Goal: Check status

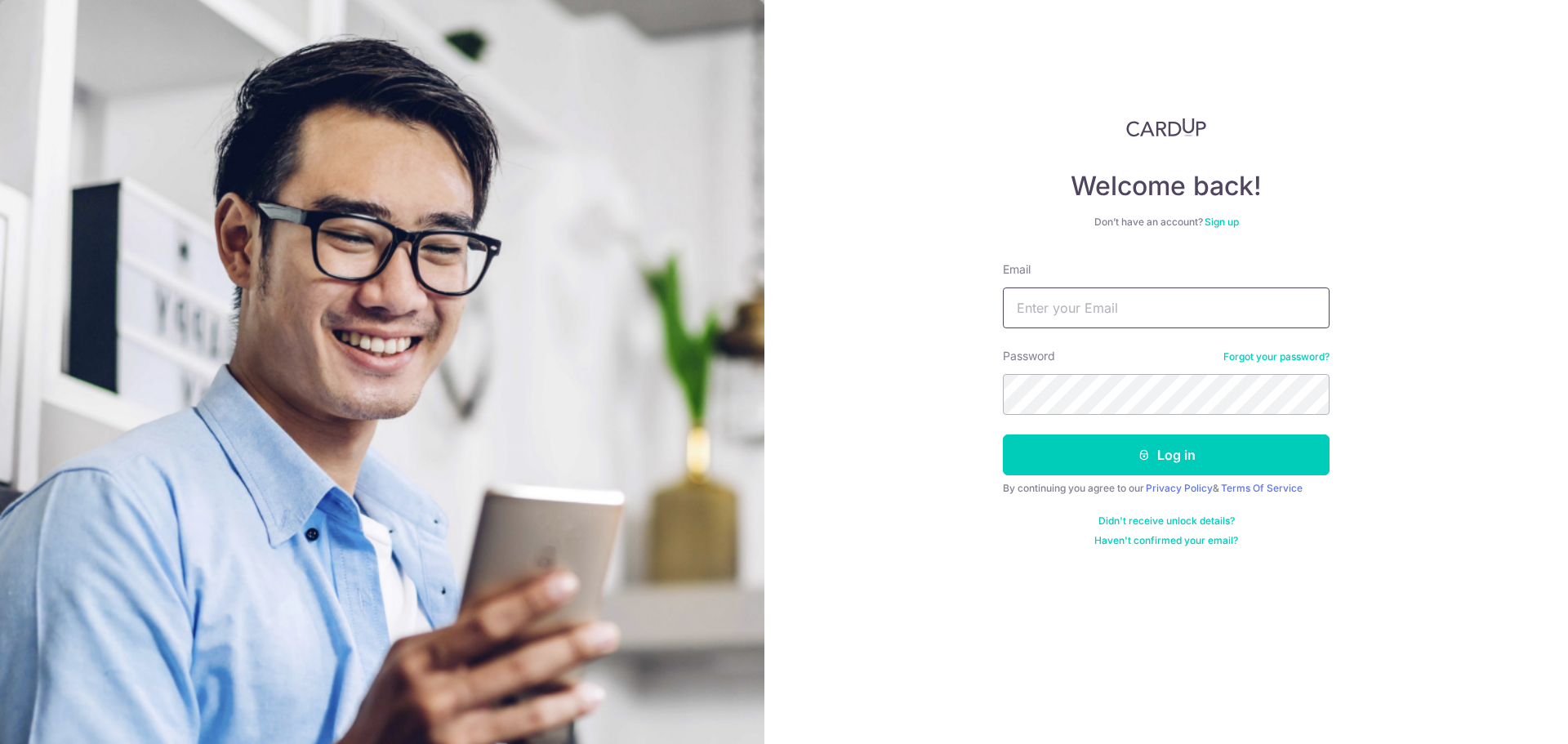
click at [1154, 304] on input "Email" at bounding box center [1166, 308] width 327 height 41
type input "[PERSON_NAME][EMAIL_ADDRESS][DOMAIN_NAME]"
click at [1003, 435] on button "Log in" at bounding box center [1166, 455] width 327 height 41
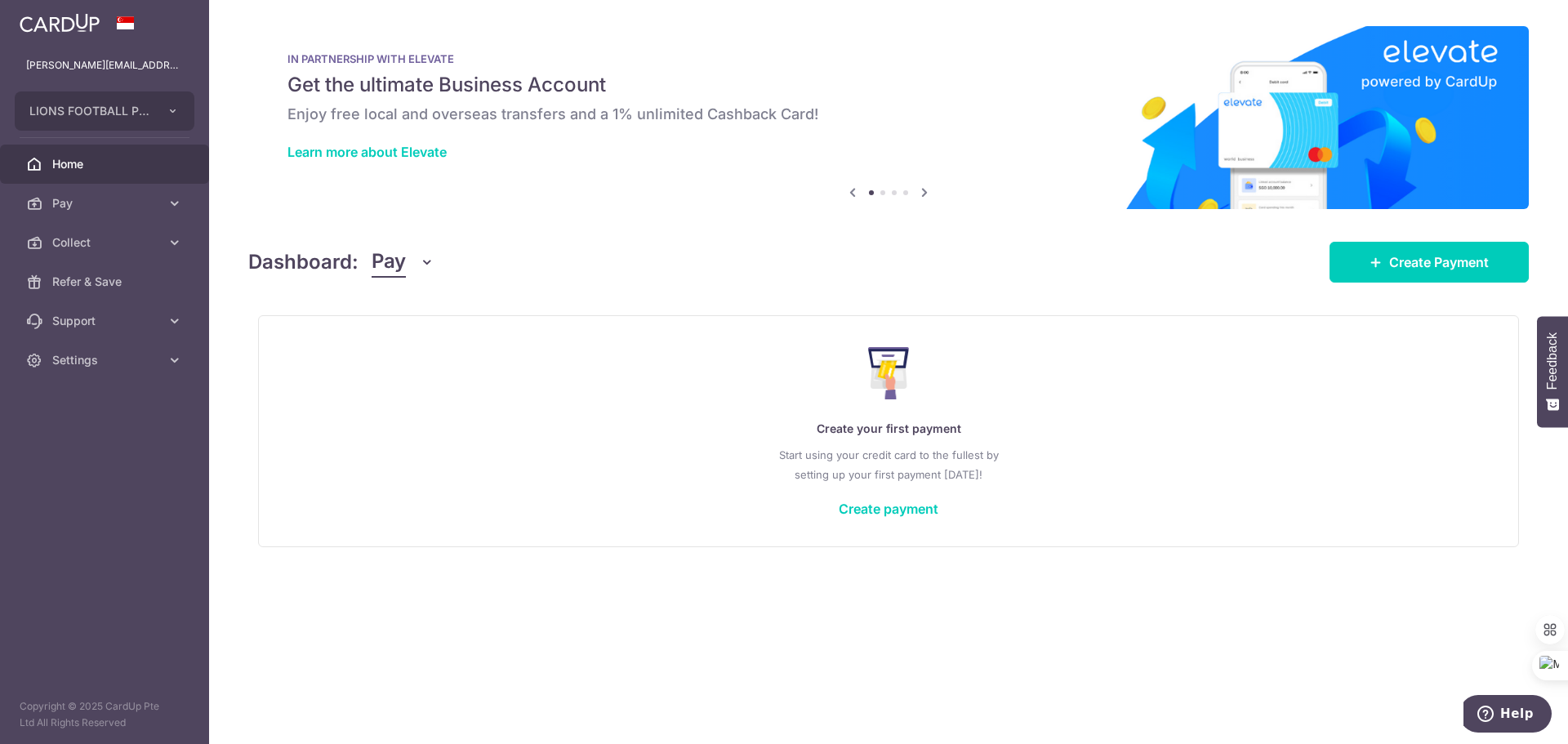
click at [434, 259] on icon "button" at bounding box center [427, 262] width 17 height 17
click at [406, 350] on link "Collect" at bounding box center [457, 347] width 169 height 40
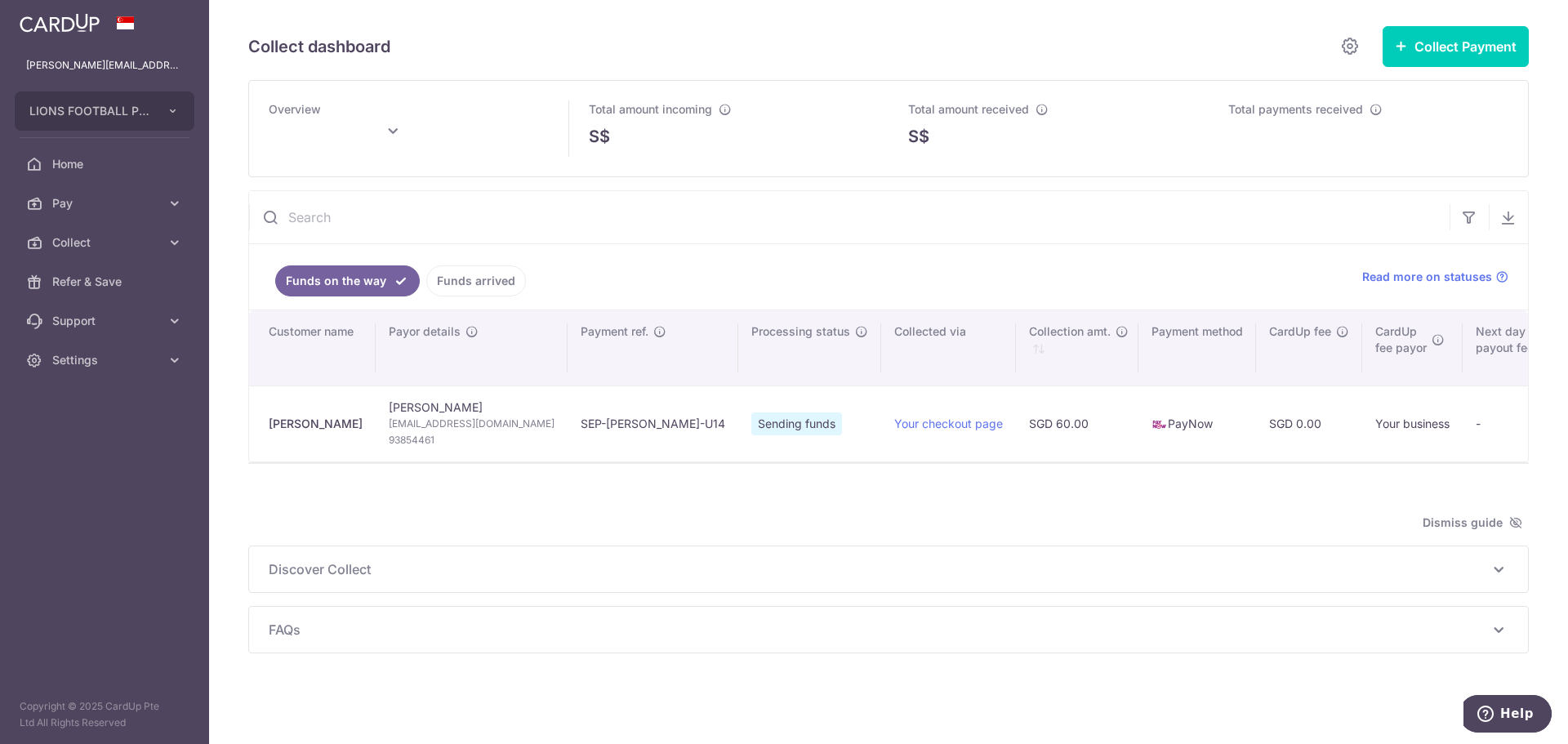
click at [468, 280] on link "Funds arrived" at bounding box center [476, 281] width 99 height 31
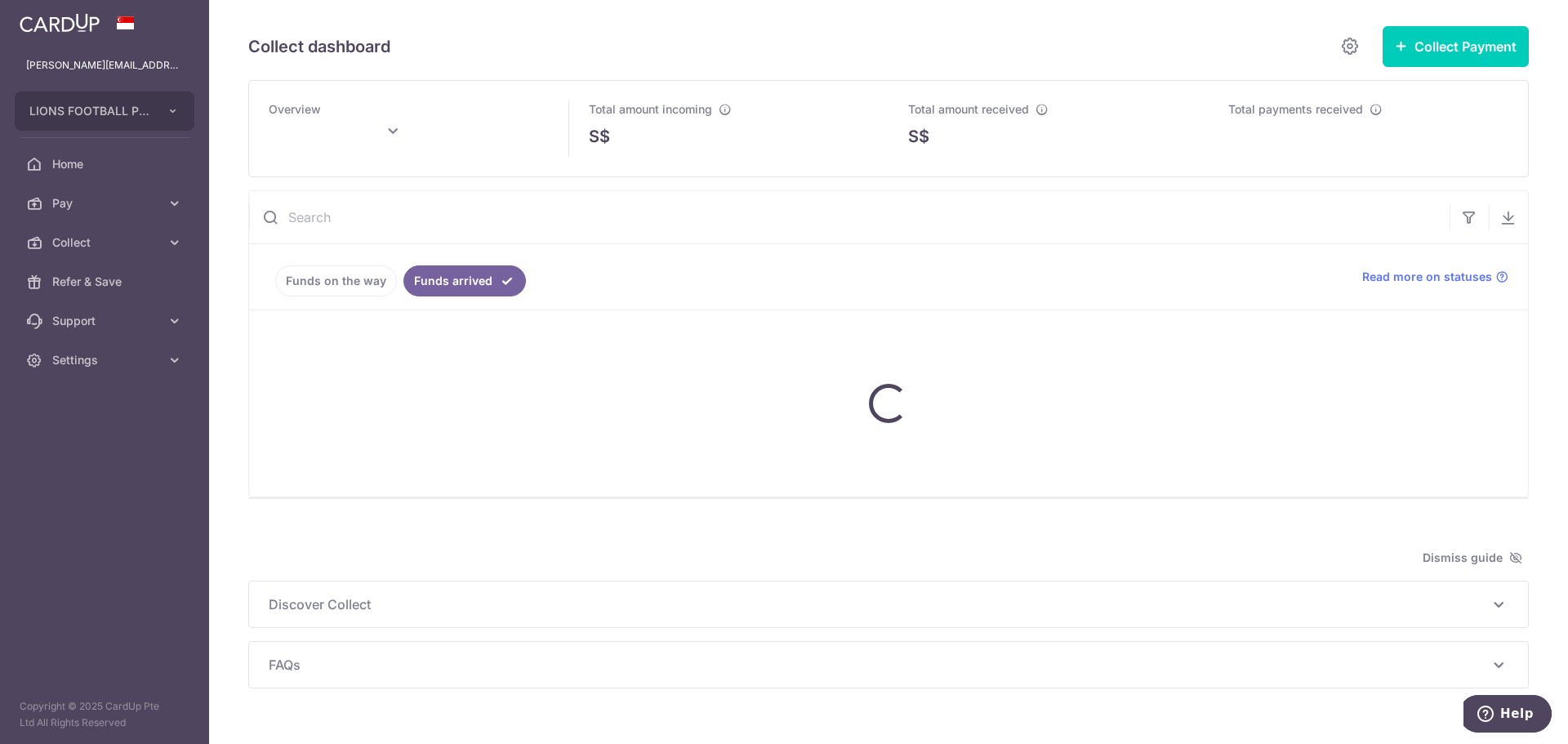
click at [459, 212] on input "text" at bounding box center [849, 217] width 1201 height 52
type input "danish"
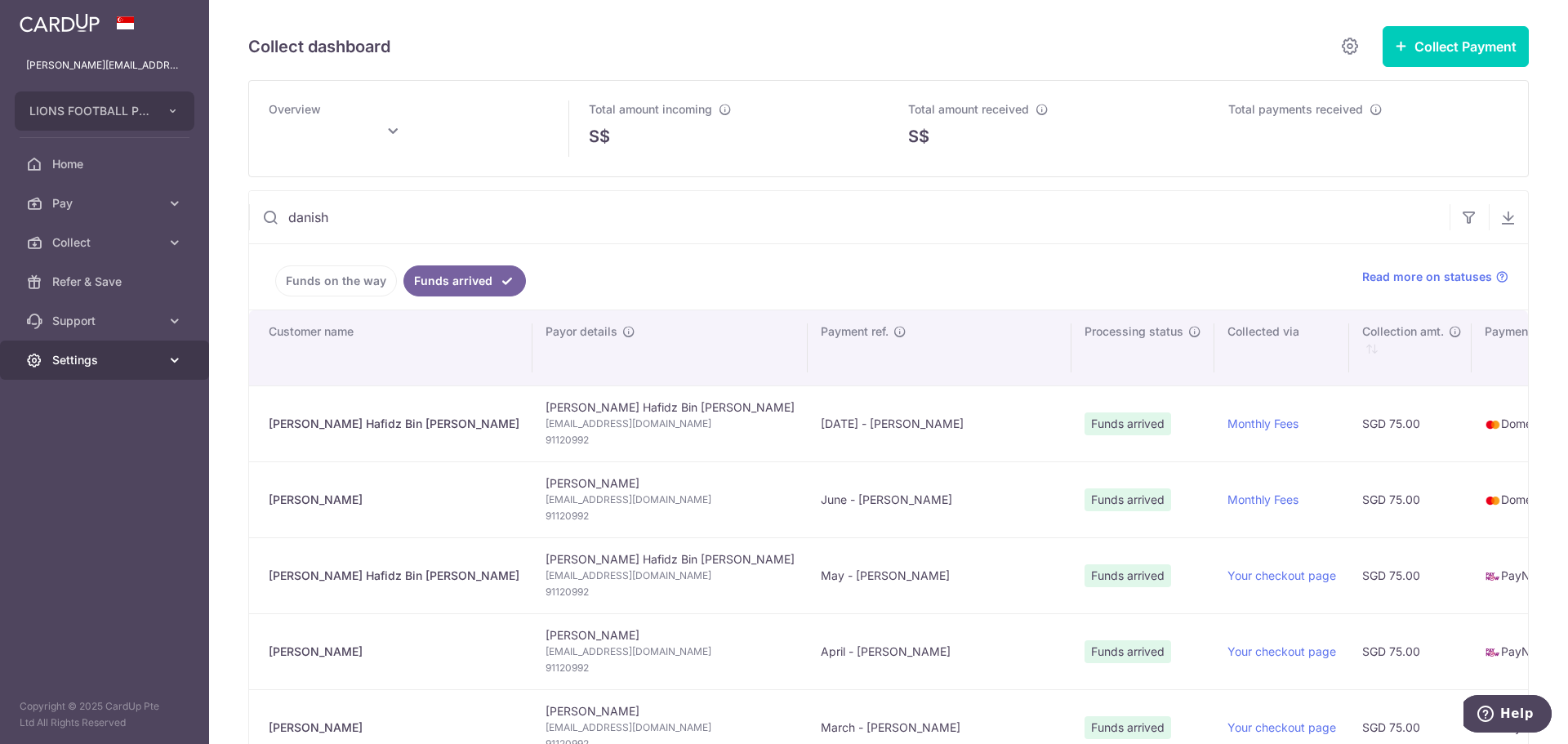
type input "September 2025"
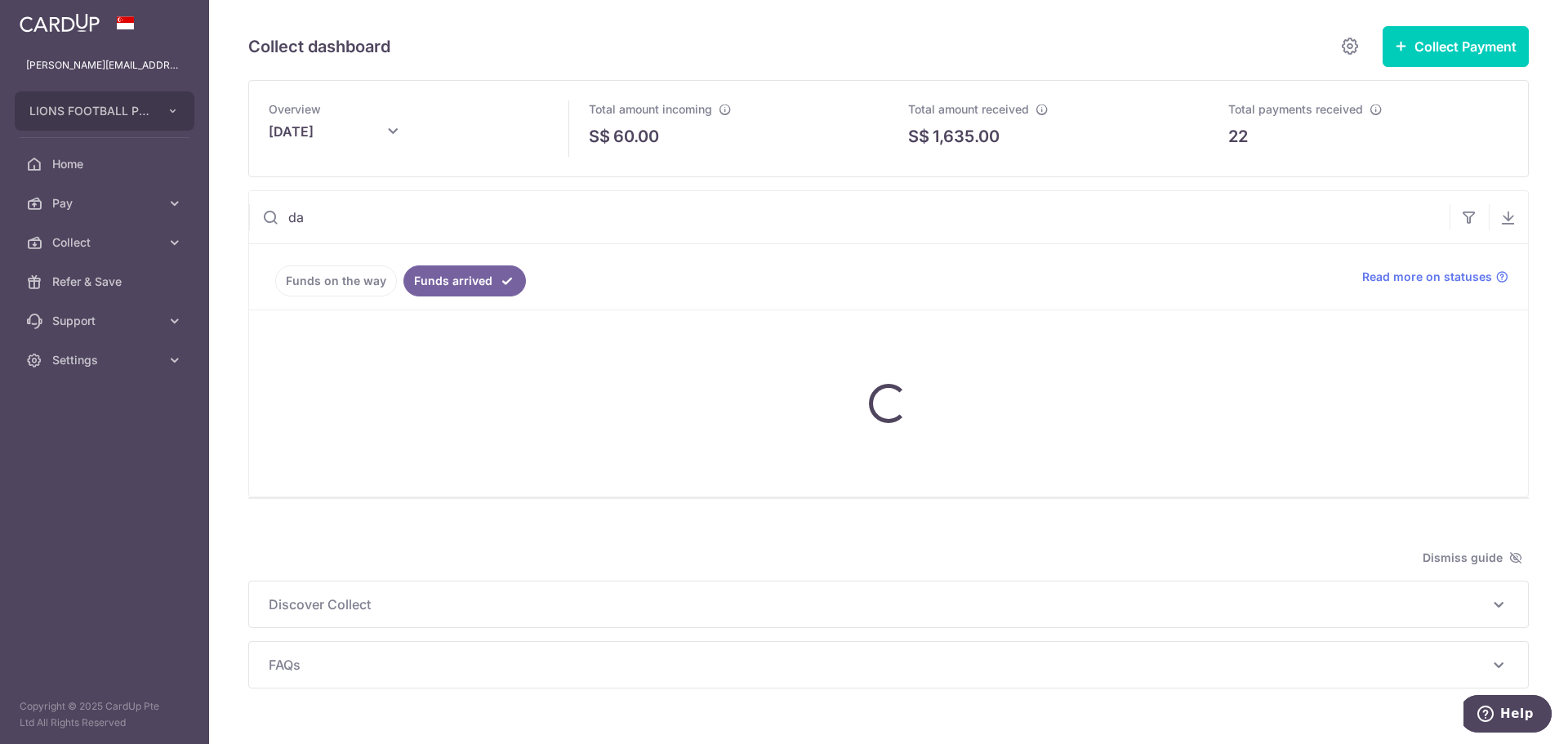
type input "d"
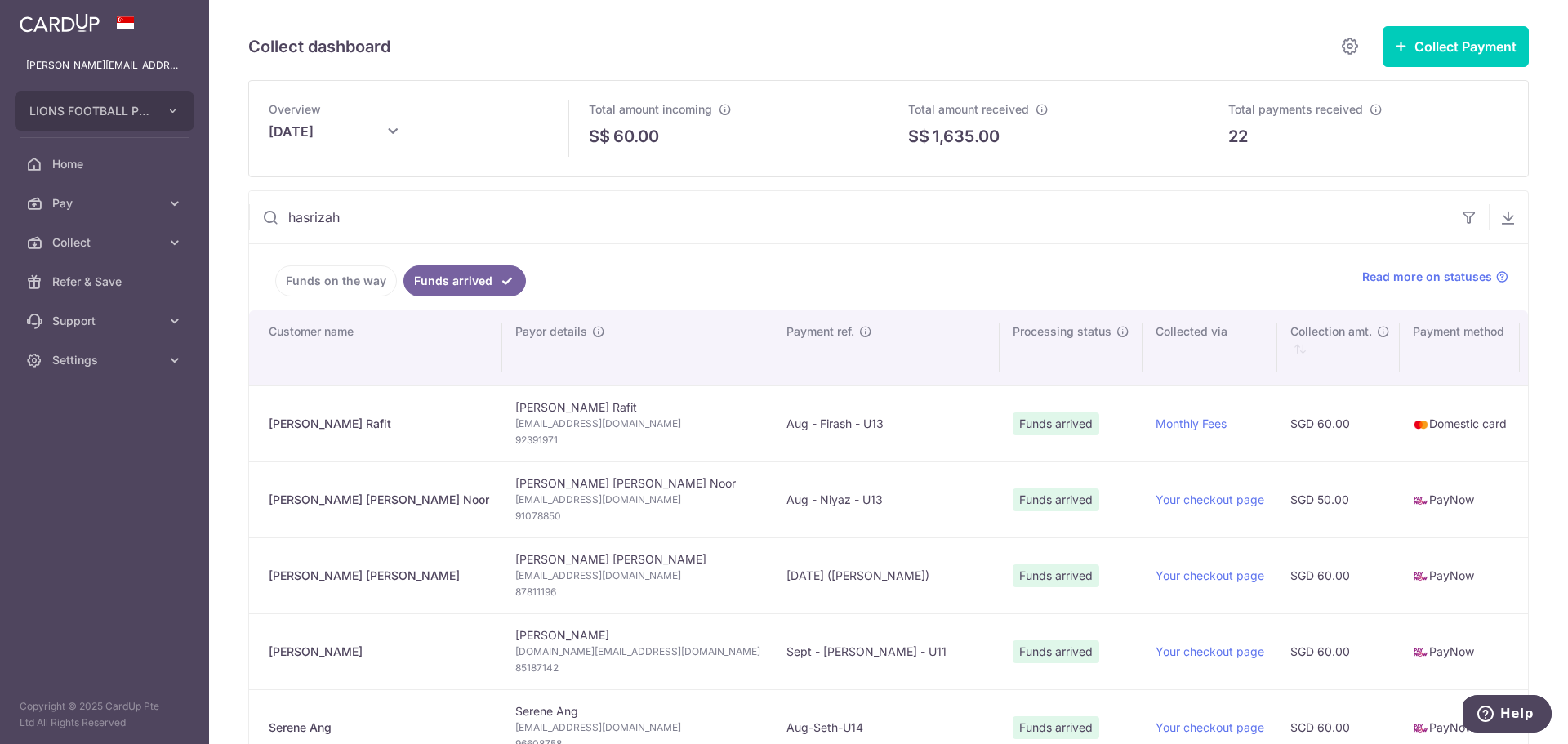
drag, startPoint x: 346, startPoint y: 223, endPoint x: 280, endPoint y: 217, distance: 66.3
click at [280, 217] on input "hasrizah" at bounding box center [849, 217] width 1201 height 52
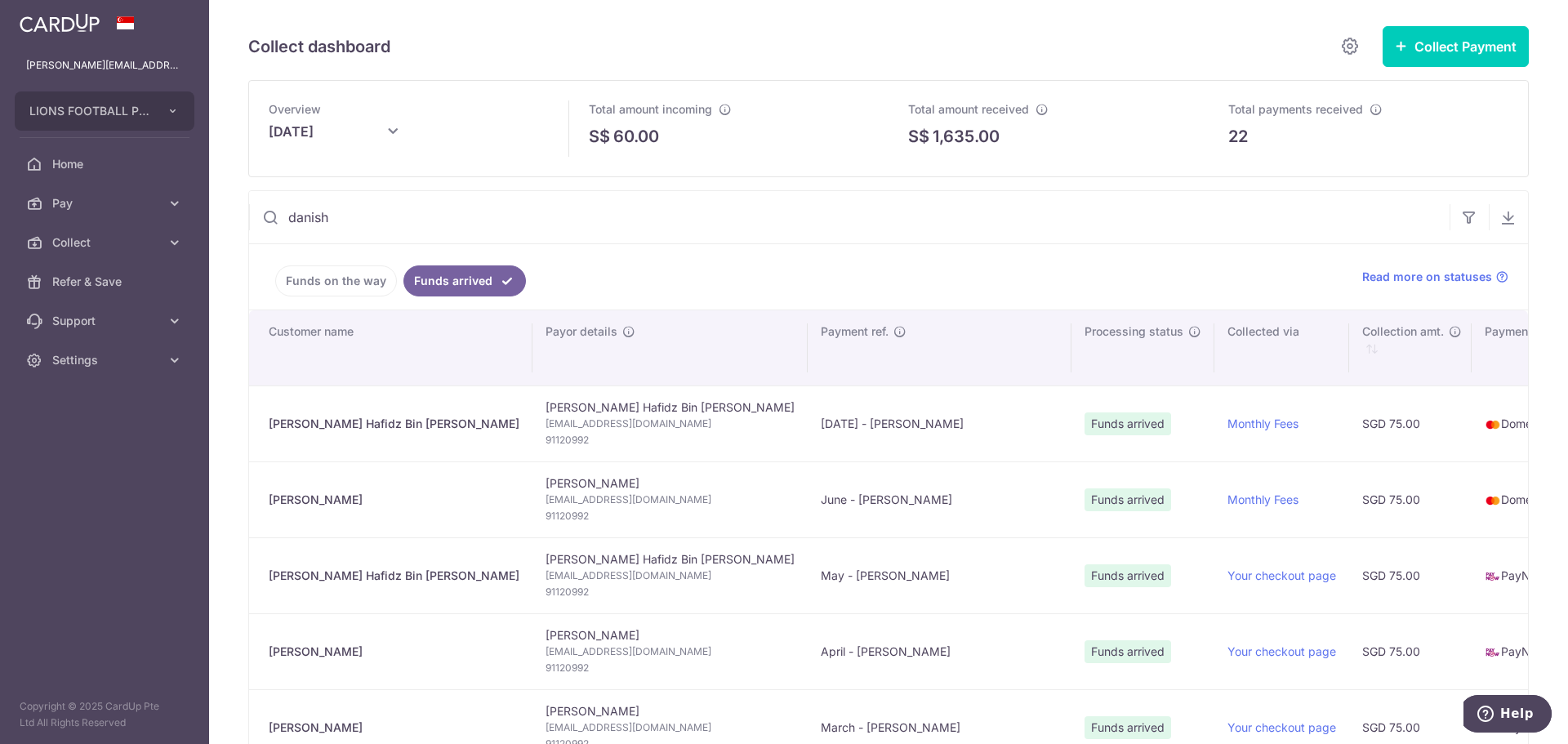
click at [329, 272] on link "Funds on the way" at bounding box center [336, 281] width 122 height 31
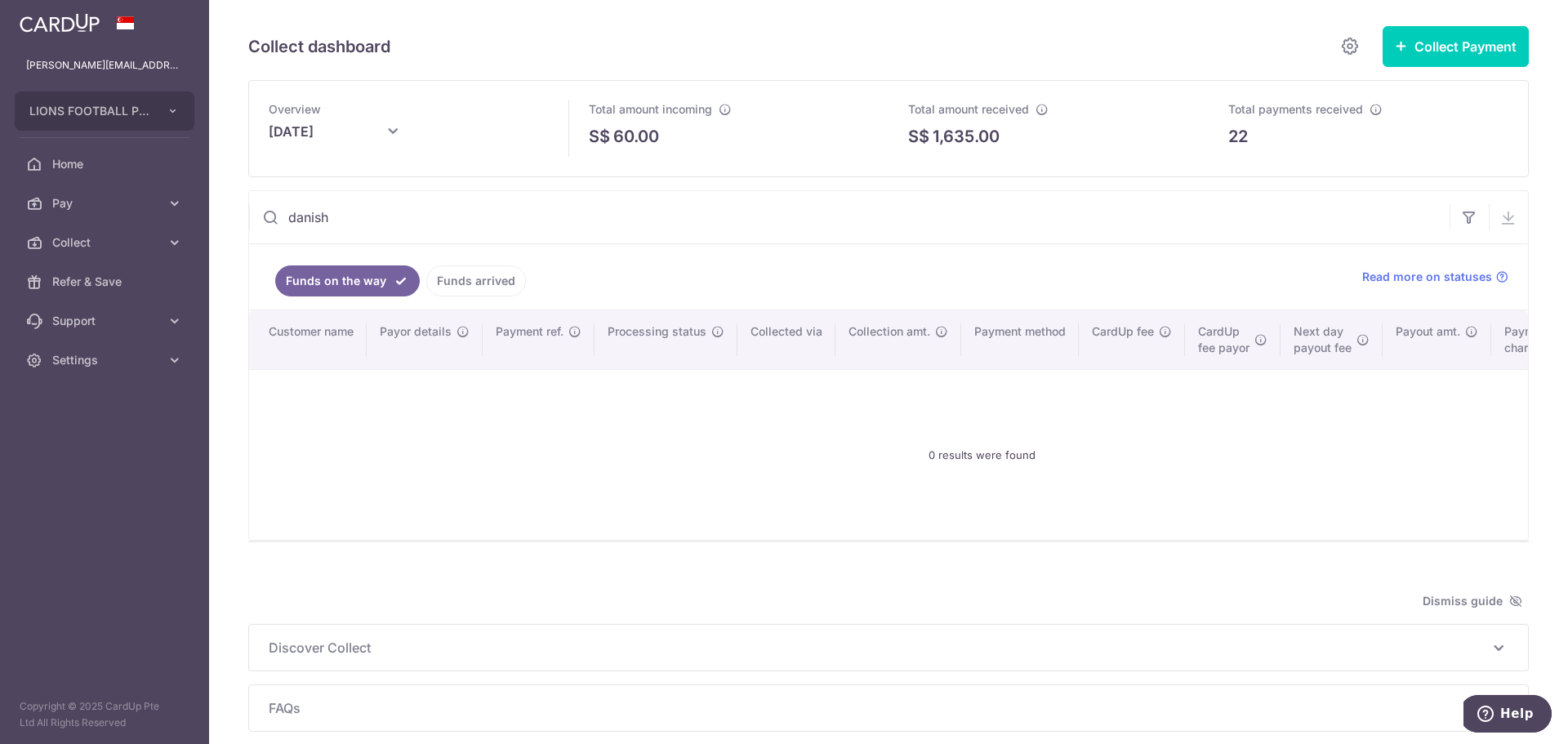
click at [1101, 218] on input "danish" at bounding box center [849, 217] width 1201 height 52
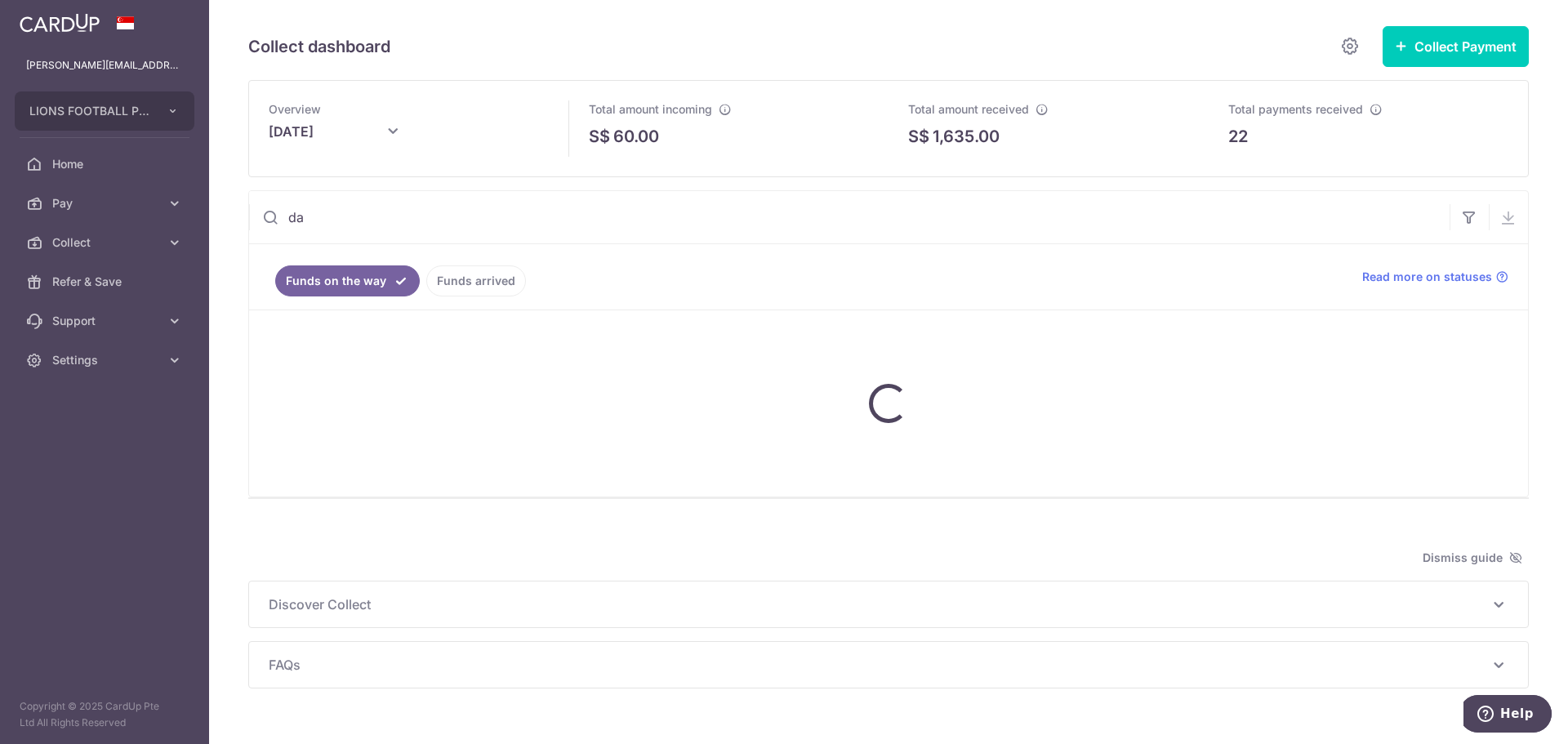
type input "d"
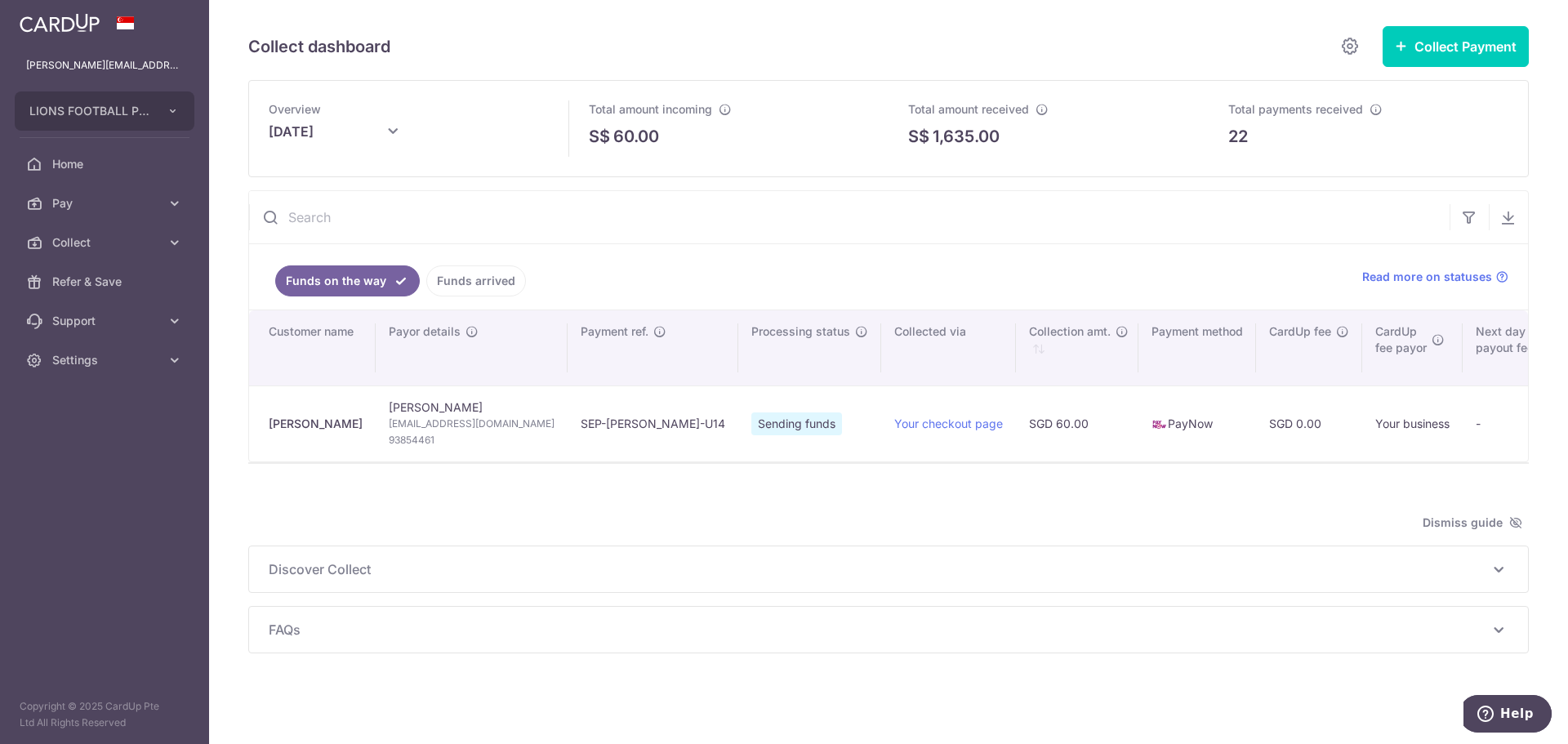
click at [465, 278] on link "Funds arrived" at bounding box center [476, 281] width 99 height 31
